Goal: Find specific page/section: Find specific page/section

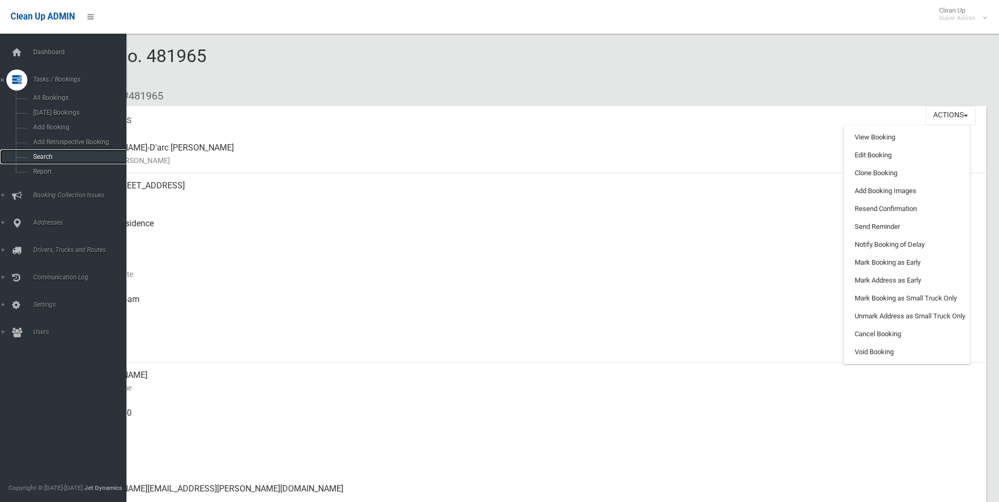
click at [42, 160] on span "Search" at bounding box center [77, 156] width 95 height 7
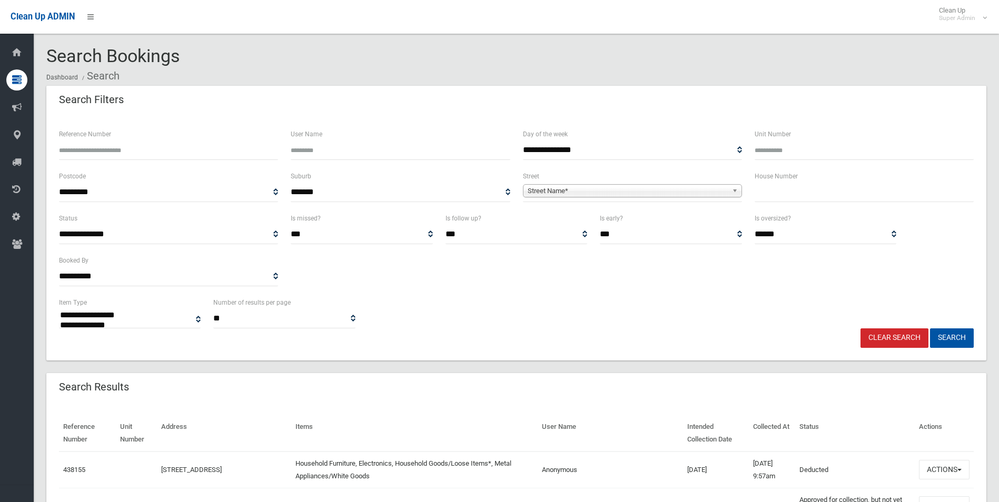
select select
click at [154, 155] on input "Reference Number" at bounding box center [168, 150] width 219 height 19
click at [166, 151] on input "Reference Number" at bounding box center [168, 150] width 219 height 19
type input "******"
click at [930, 329] on button "Search" at bounding box center [952, 338] width 44 height 19
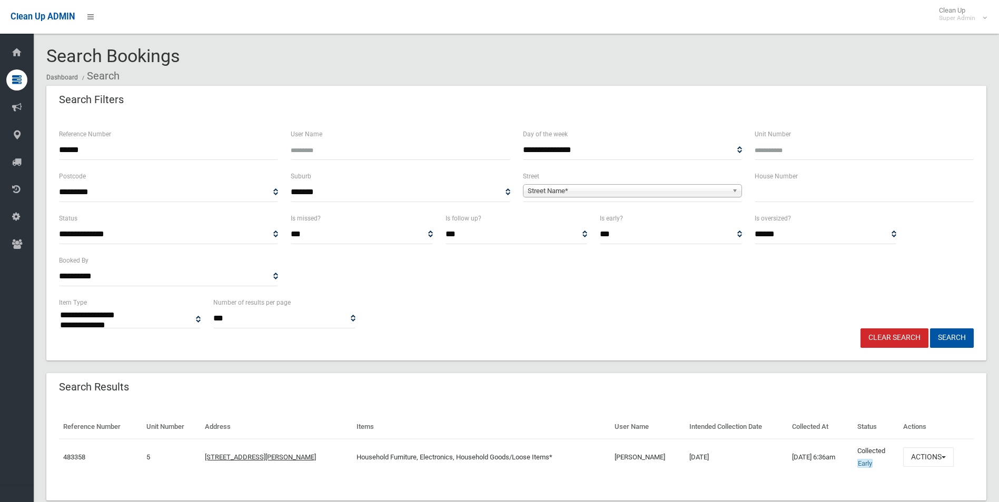
select select
click at [929, 456] on button "Actions" at bounding box center [928, 457] width 51 height 19
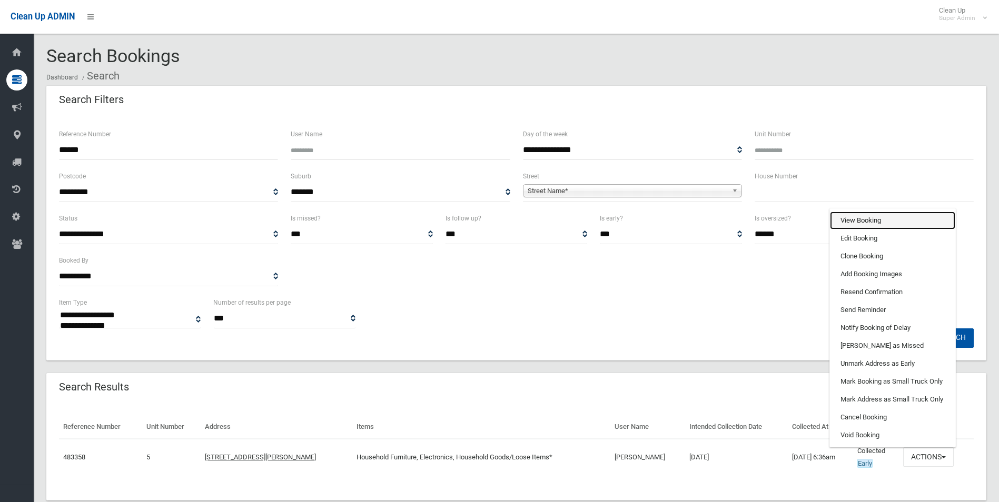
click at [869, 220] on link "View Booking" at bounding box center [892, 221] width 125 height 18
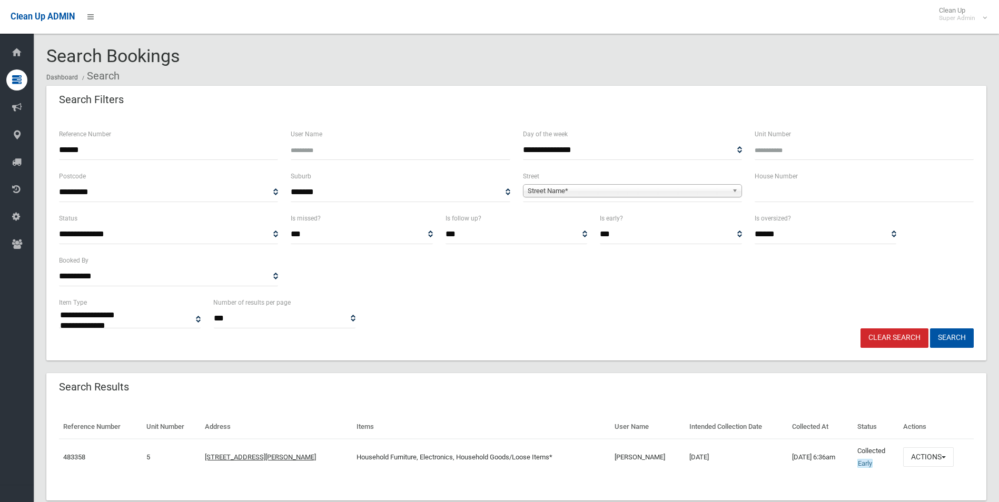
scroll to position [24, 0]
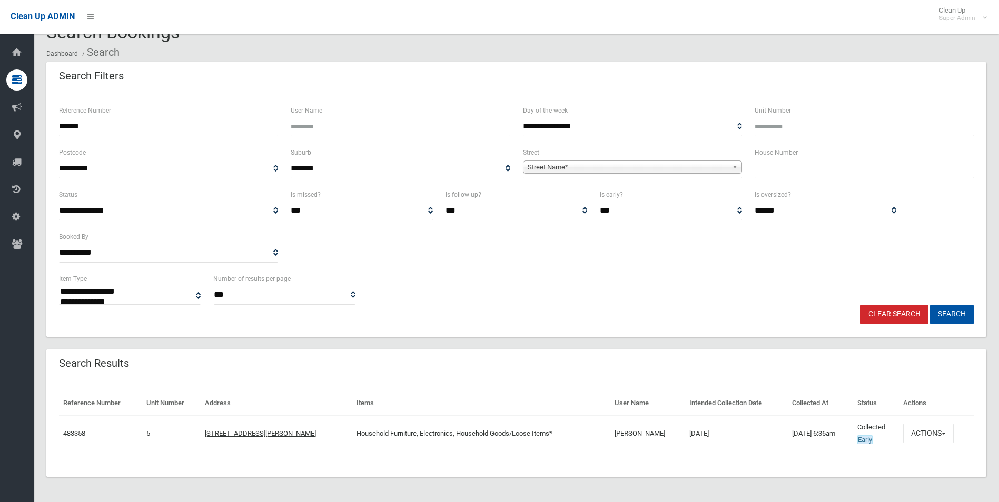
drag, startPoint x: 124, startPoint y: 122, endPoint x: 41, endPoint y: 128, distance: 82.9
click at [41, 128] on section "**********" at bounding box center [516, 263] width 965 height 480
click at [567, 168] on span "Street Name*" at bounding box center [628, 167] width 200 height 13
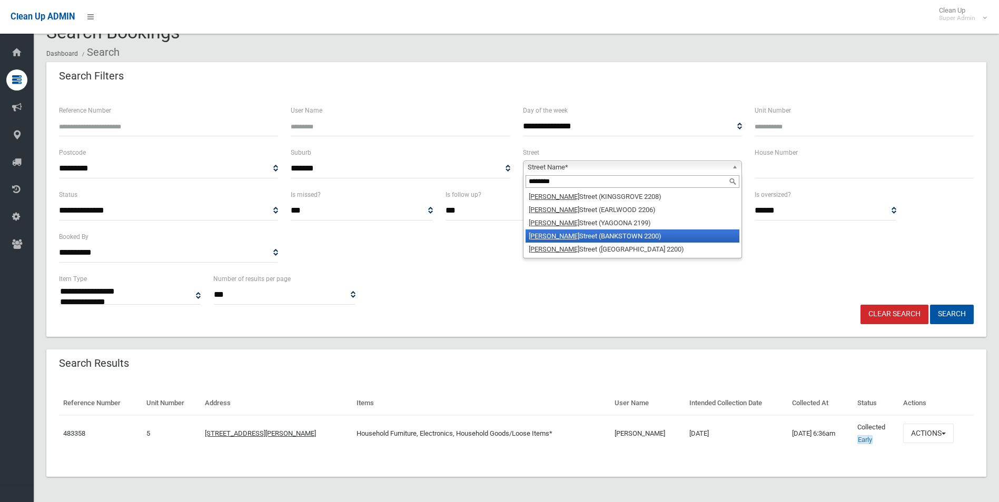
type input "*******"
click at [580, 237] on li "William Street (BANKSTOWN 2200)" at bounding box center [633, 236] width 214 height 13
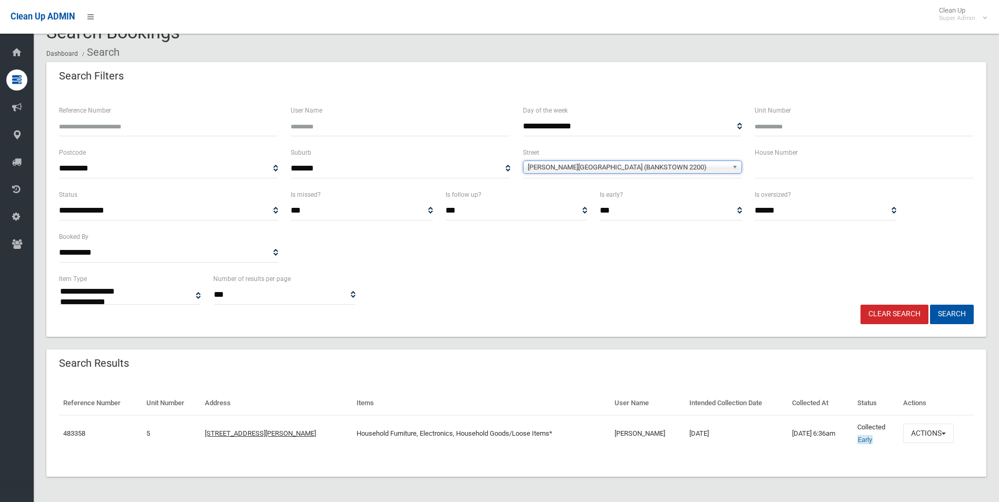
click at [820, 168] on input "text" at bounding box center [864, 168] width 219 height 19
type input "***"
click at [930, 305] on button "Search" at bounding box center [952, 314] width 44 height 19
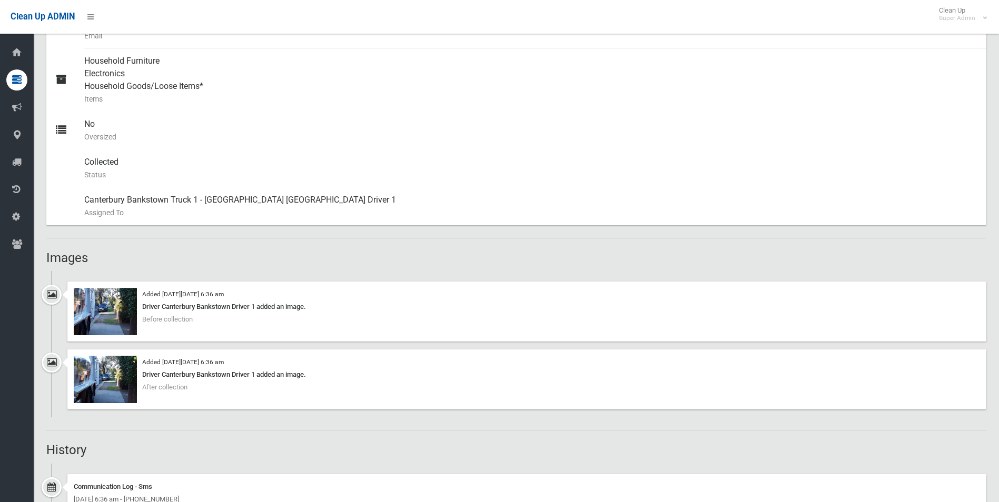
scroll to position [475, 0]
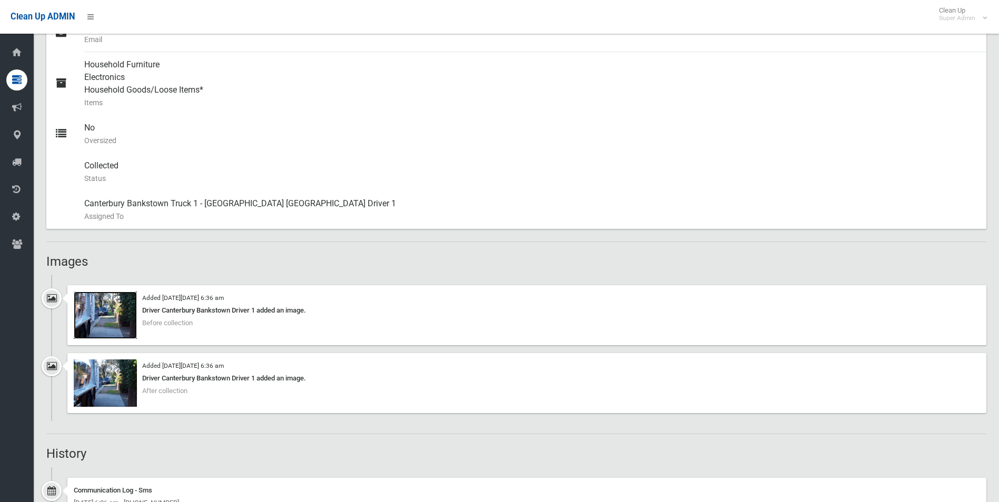
click at [107, 326] on img at bounding box center [105, 315] width 63 height 47
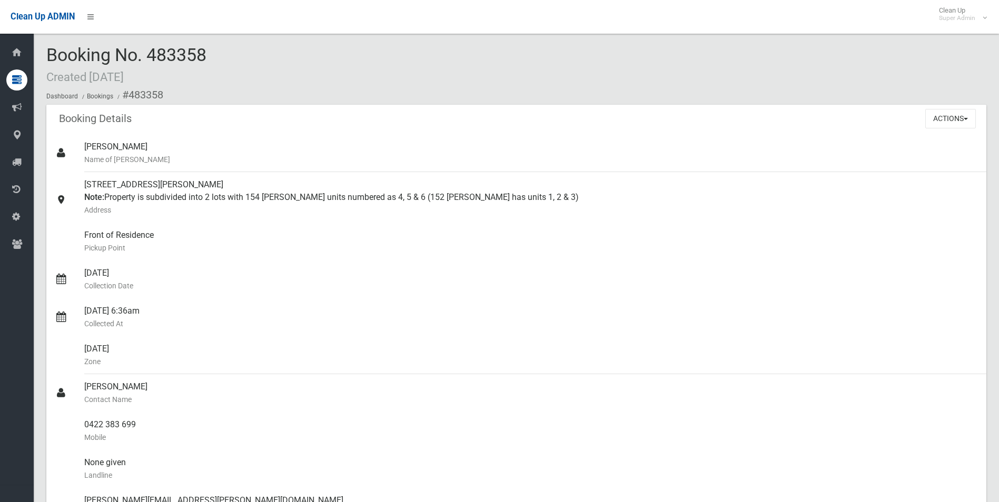
scroll to position [0, 0]
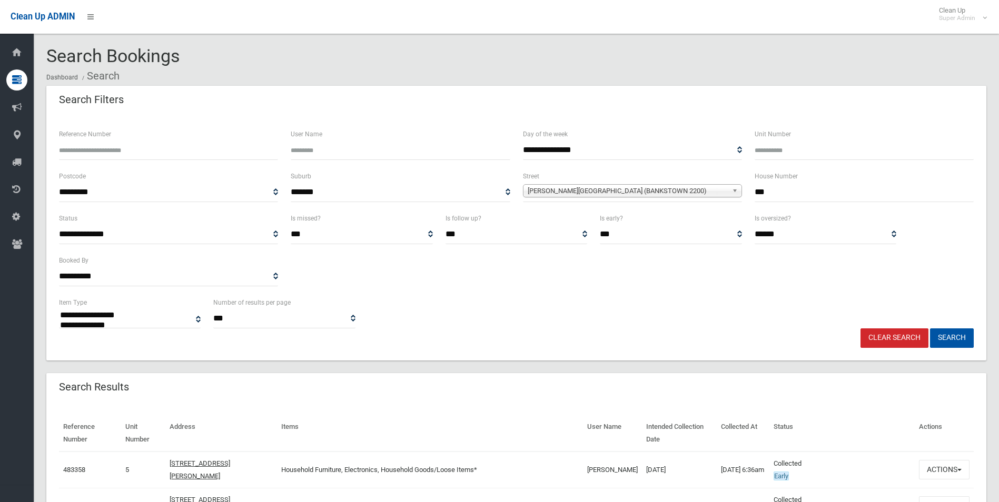
select select
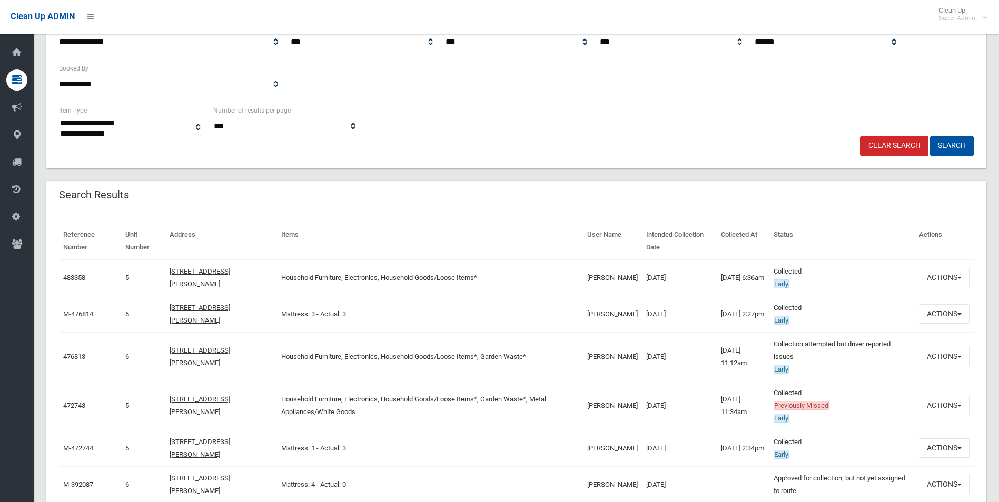
scroll to position [211, 0]
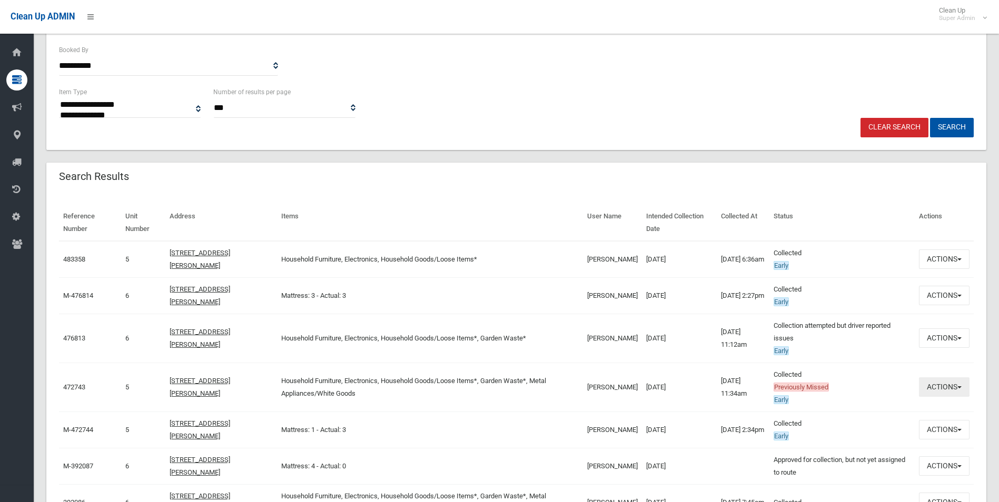
click at [951, 383] on button "Actions" at bounding box center [944, 387] width 51 height 19
click at [936, 385] on button "Actions" at bounding box center [944, 387] width 51 height 19
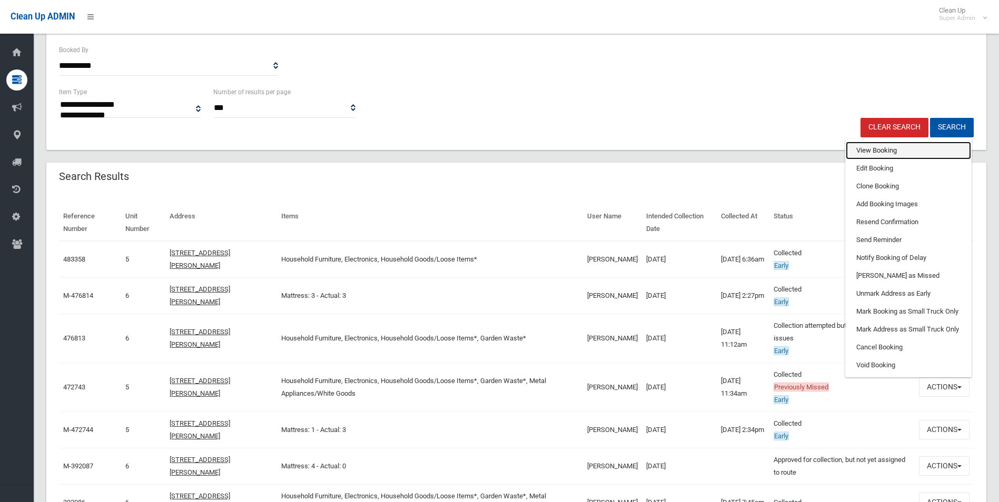
click at [875, 143] on link "View Booking" at bounding box center [908, 151] width 125 height 18
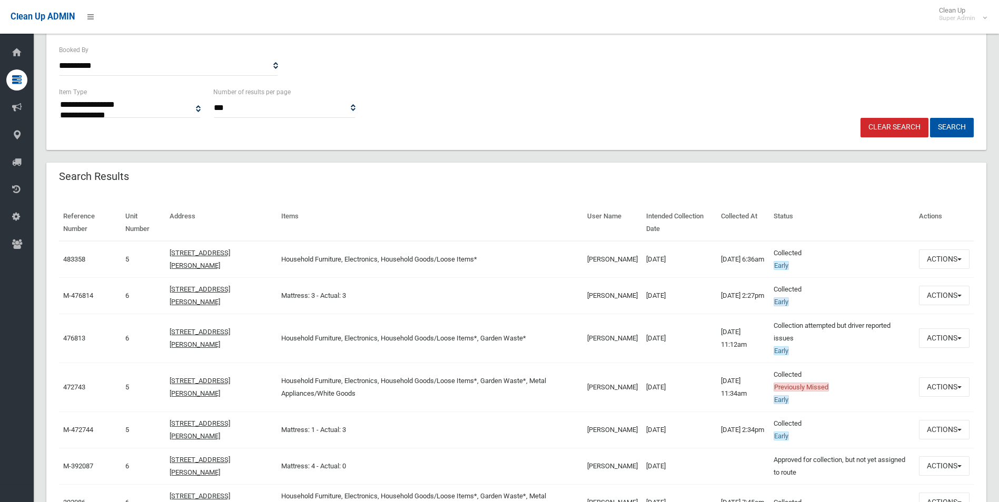
drag, startPoint x: 875, startPoint y: 143, endPoint x: 513, endPoint y: 251, distance: 377.2
click at [875, 143] on div "**********" at bounding box center [516, 27] width 940 height 245
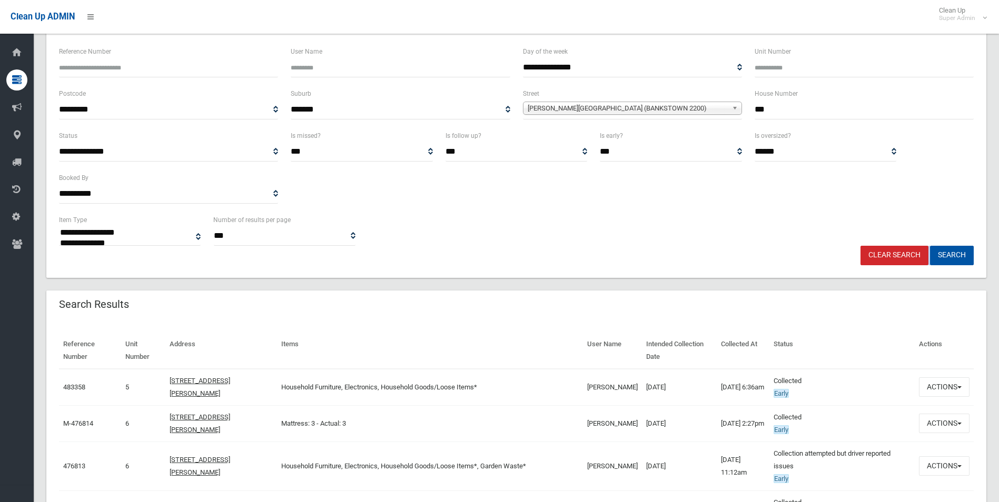
scroll to position [105, 0]
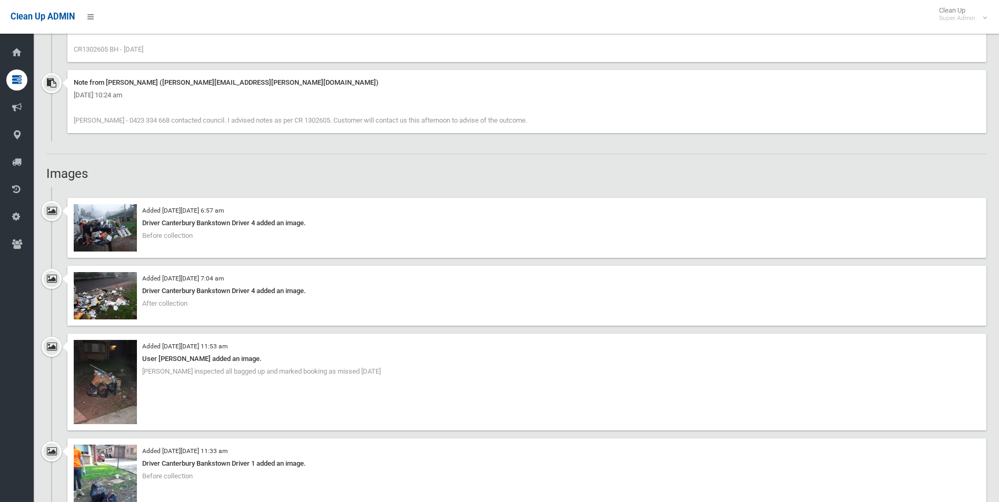
scroll to position [790, 0]
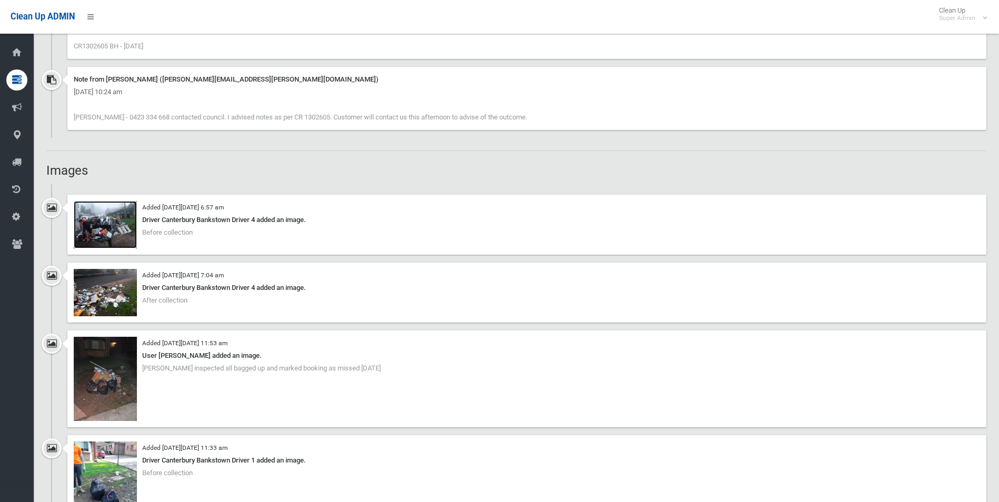
click at [115, 230] on img at bounding box center [105, 224] width 63 height 47
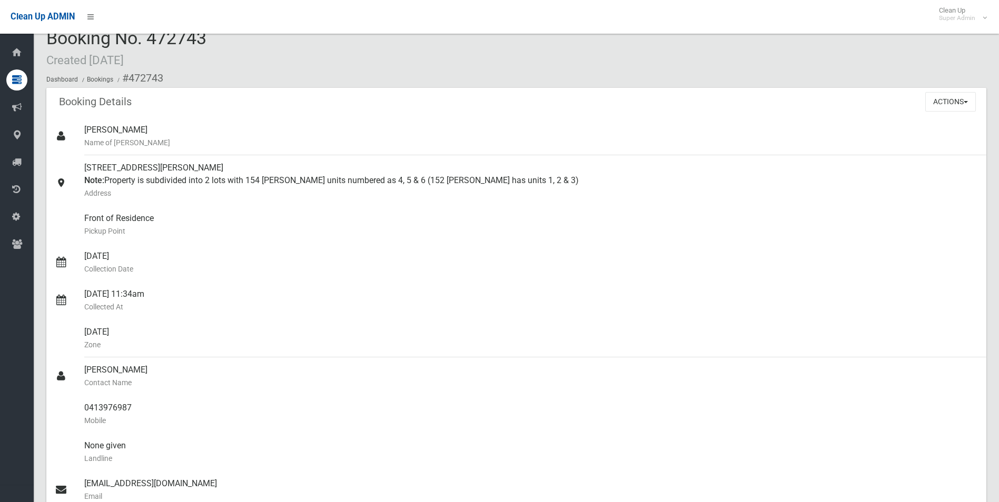
scroll to position [0, 0]
